Goal: Task Accomplishment & Management: Use online tool/utility

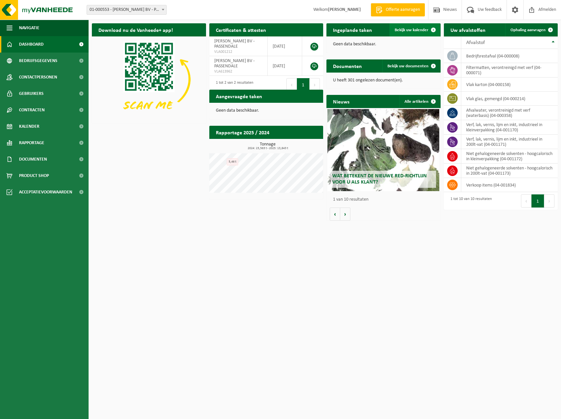
click at [400, 32] on span "Bekijk uw kalender" at bounding box center [412, 30] width 34 height 4
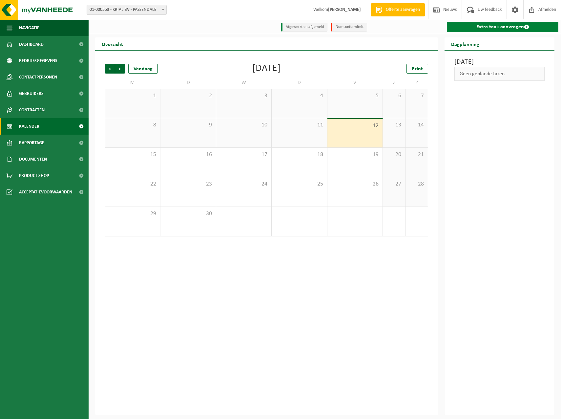
click at [497, 27] on link "Extra taak aanvragen" at bounding box center [503, 27] width 112 height 10
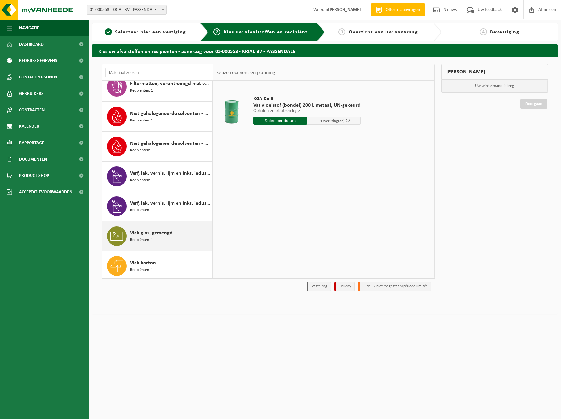
scroll to position [71, 0]
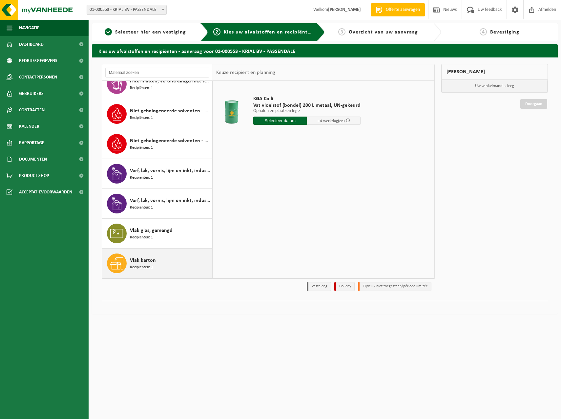
click at [149, 263] on span "Vlak karton" at bounding box center [143, 260] width 26 height 8
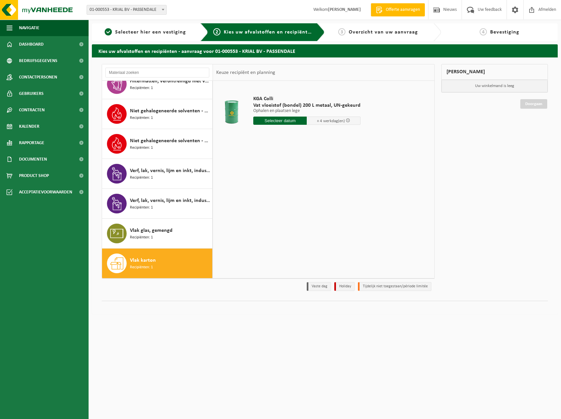
click at [289, 121] on input "text" at bounding box center [280, 120] width 54 height 8
click at [273, 116] on div "C30 karton Open container 30 m³ - C30 Ophalen en terugplaatsen zelfde container…" at bounding box center [298, 112] width 96 height 46
click at [272, 117] on input "text" at bounding box center [275, 120] width 45 height 8
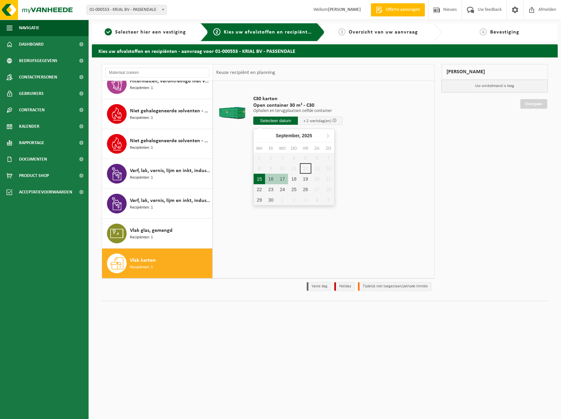
click at [259, 178] on div "15" at bounding box center [259, 179] width 11 height 10
type input "Van 2025-09-15"
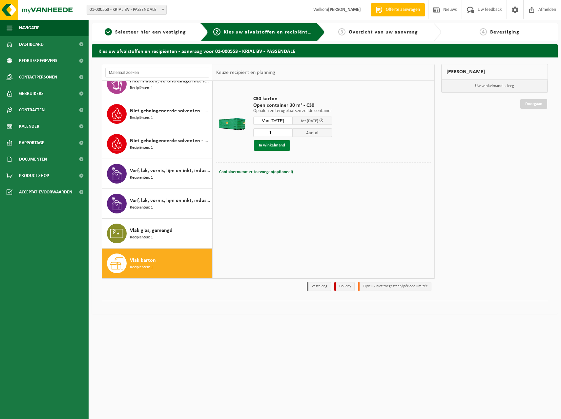
click at [276, 141] on button "In winkelmand" at bounding box center [272, 145] width 36 height 10
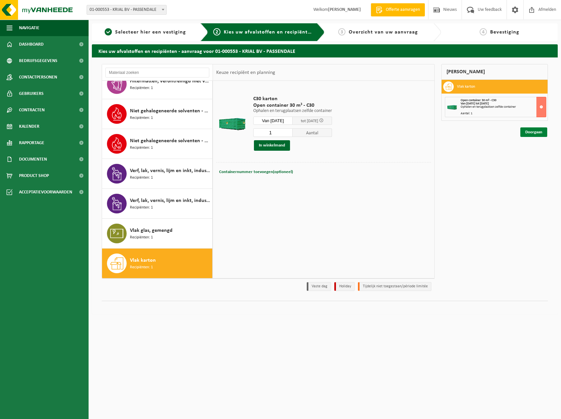
click at [534, 132] on link "Doorgaan" at bounding box center [533, 132] width 27 height 10
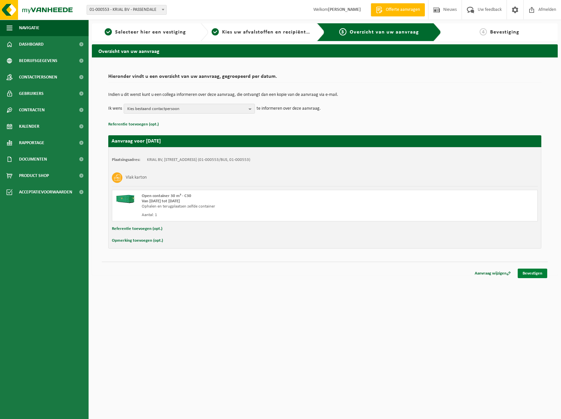
click at [538, 272] on link "Bevestigen" at bounding box center [533, 273] width 30 height 10
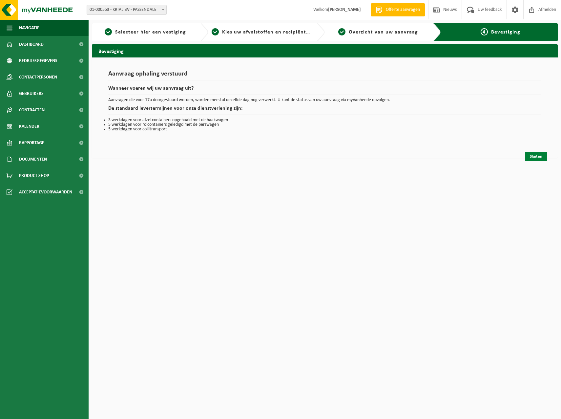
click at [532, 155] on link "Sluiten" at bounding box center [536, 157] width 22 height 10
